Goal: Task Accomplishment & Management: Use online tool/utility

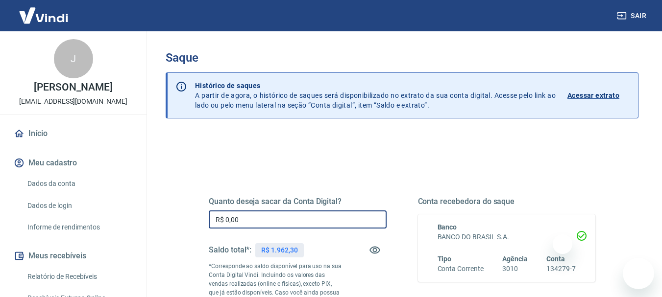
click at [282, 215] on input "R$ 0,00" at bounding box center [298, 220] width 178 height 18
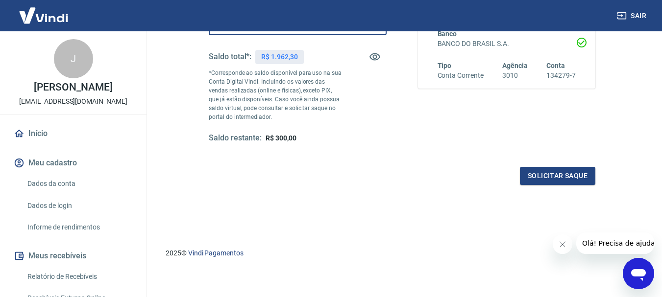
scroll to position [196, 0]
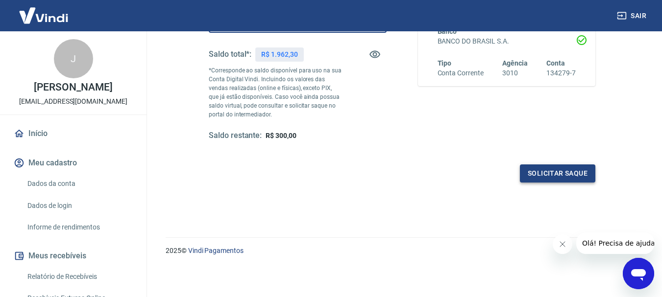
type input "R$ 1.662,30"
click at [562, 171] on button "Solicitar saque" at bounding box center [557, 174] width 75 height 18
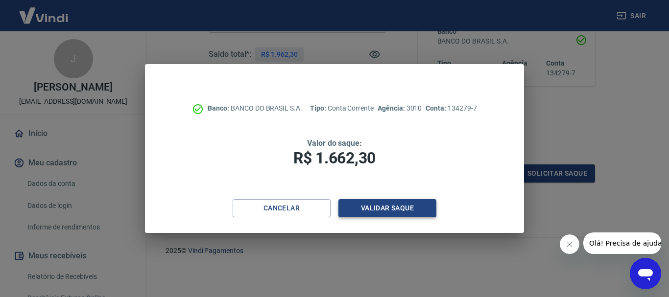
click at [388, 212] on button "Validar saque" at bounding box center [387, 208] width 98 height 18
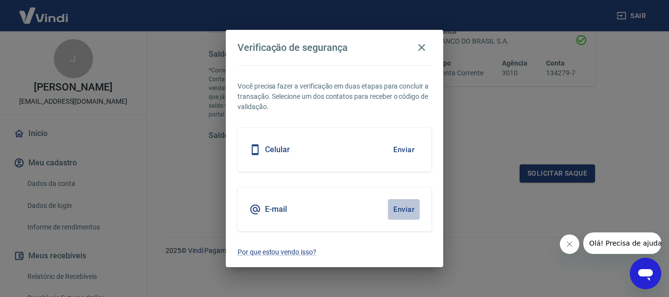
click at [402, 210] on button "Enviar" at bounding box center [404, 209] width 32 height 21
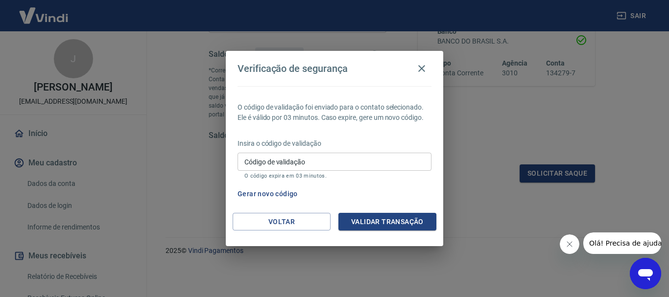
click at [266, 193] on button "Gerar novo código" at bounding box center [268, 194] width 68 height 18
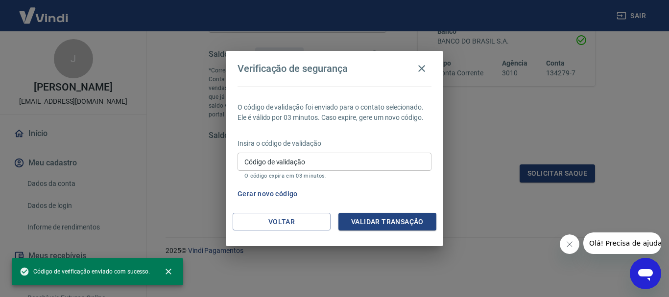
click at [341, 157] on input "Código de validação" at bounding box center [335, 162] width 194 height 18
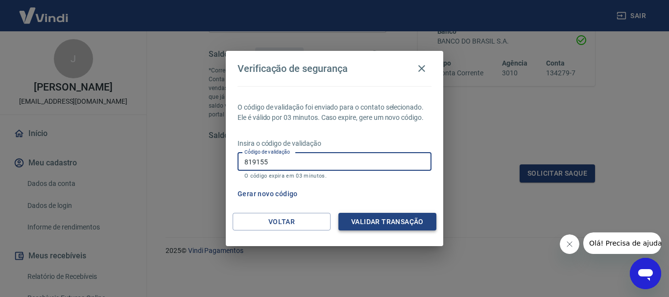
type input "819155"
click at [376, 222] on button "Validar transação" at bounding box center [387, 222] width 98 height 18
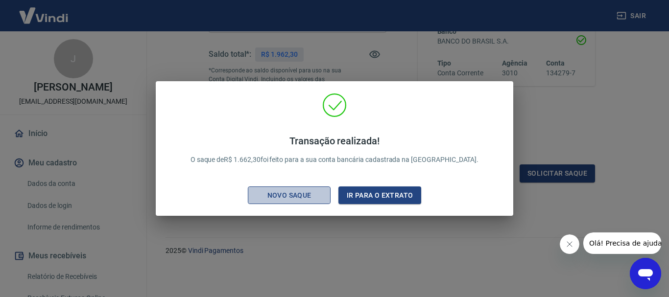
click at [294, 197] on div "Novo saque" at bounding box center [290, 196] width 68 height 12
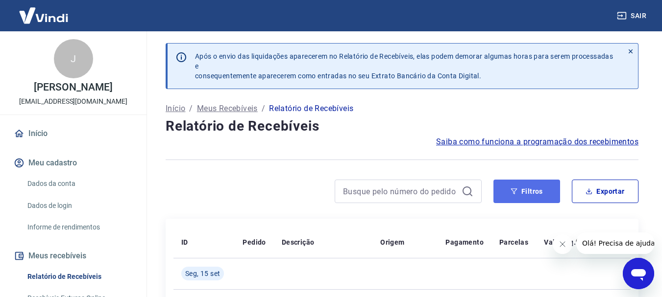
click at [513, 191] on icon "button" at bounding box center [514, 192] width 6 height 6
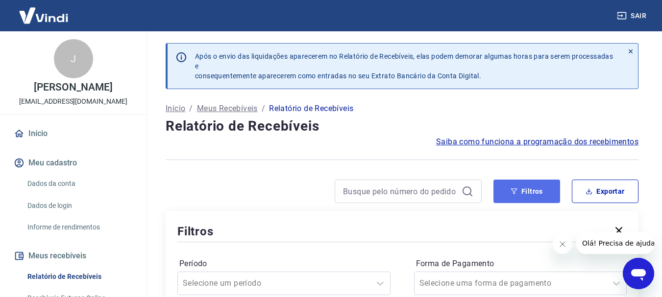
click at [513, 191] on icon "button" at bounding box center [514, 192] width 6 height 6
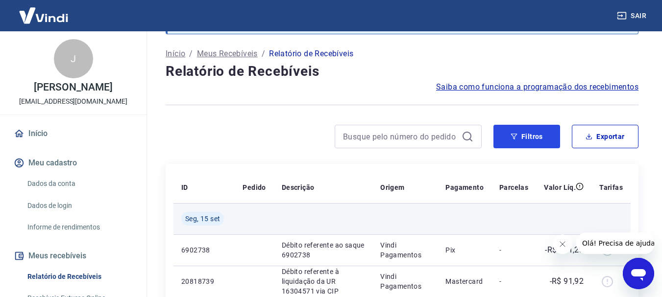
scroll to position [49, 0]
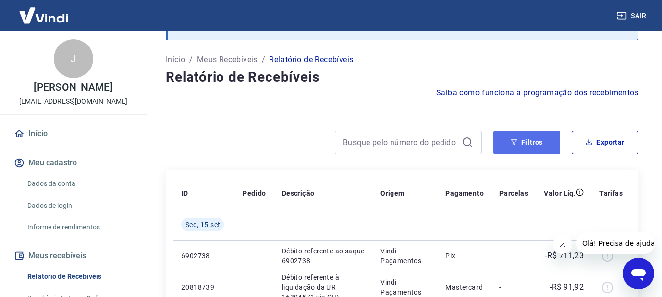
click at [526, 145] on button "Filtros" at bounding box center [526, 143] width 67 height 24
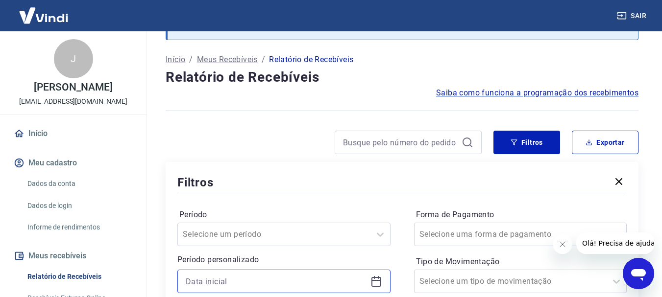
click at [307, 284] on input at bounding box center [276, 281] width 181 height 15
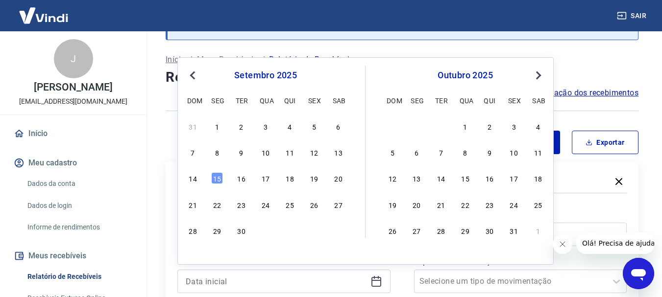
click at [193, 75] on span "Previous Month" at bounding box center [193, 75] width 0 height 11
click at [490, 153] on div "7" at bounding box center [489, 152] width 12 height 12
click at [490, 153] on div "Filtros Exportar" at bounding box center [402, 143] width 473 height 24
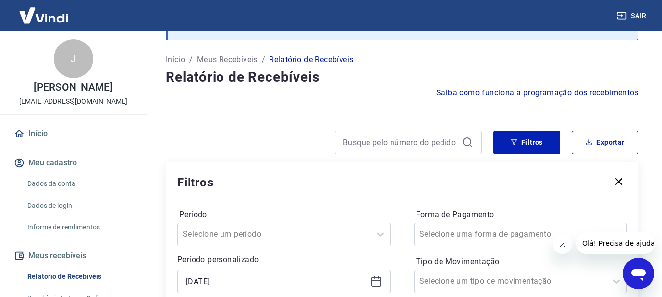
type input "07/08/2025"
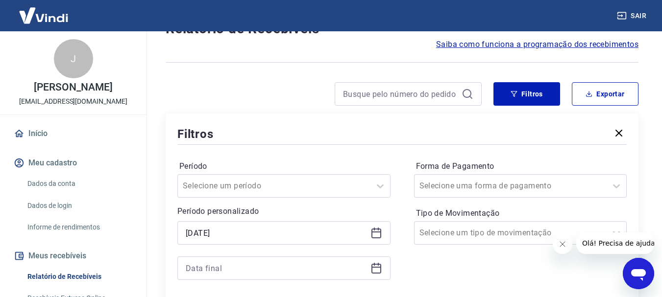
scroll to position [147, 0]
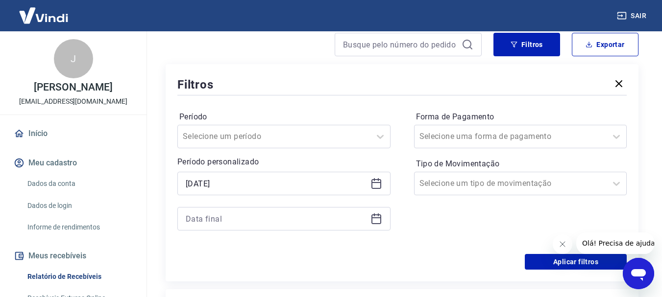
click at [375, 220] on icon at bounding box center [376, 219] width 12 height 12
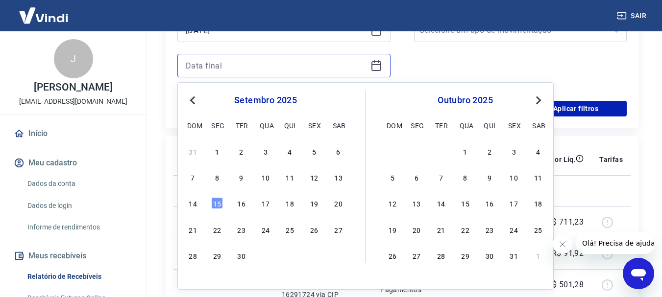
scroll to position [294, 0]
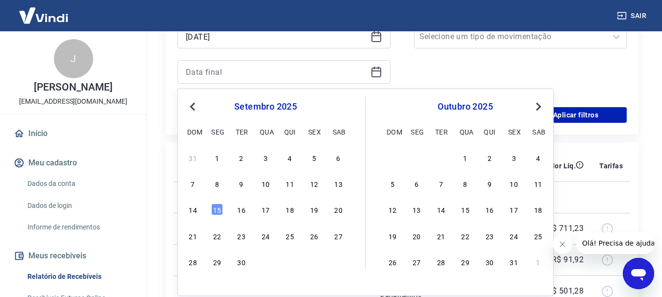
click at [193, 106] on span "Previous Month" at bounding box center [193, 106] width 0 height 11
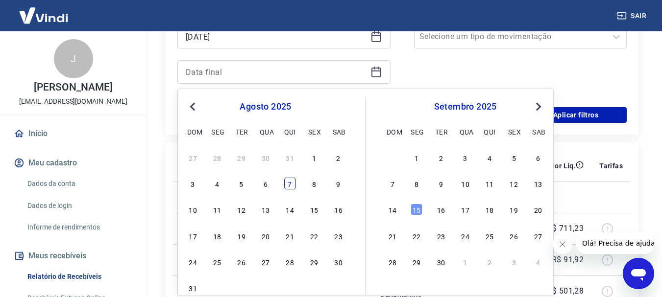
click at [289, 183] on div "7" at bounding box center [290, 184] width 12 height 12
click at [289, 183] on td at bounding box center [323, 197] width 98 height 31
type input "07/08/2025"
click at [289, 183] on td at bounding box center [323, 197] width 98 height 31
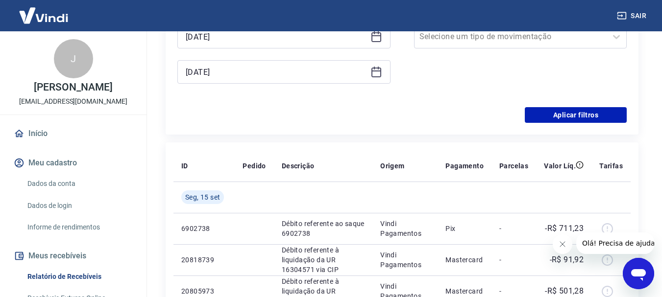
click at [289, 183] on td at bounding box center [323, 197] width 98 height 31
click at [573, 117] on button "Aplicar filtros" at bounding box center [576, 115] width 102 height 16
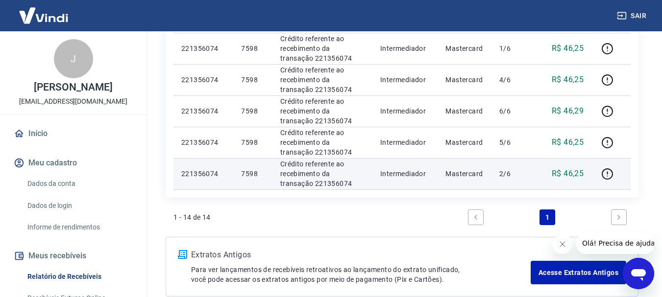
scroll to position [588, 0]
